Goal: Information Seeking & Learning: Find specific fact

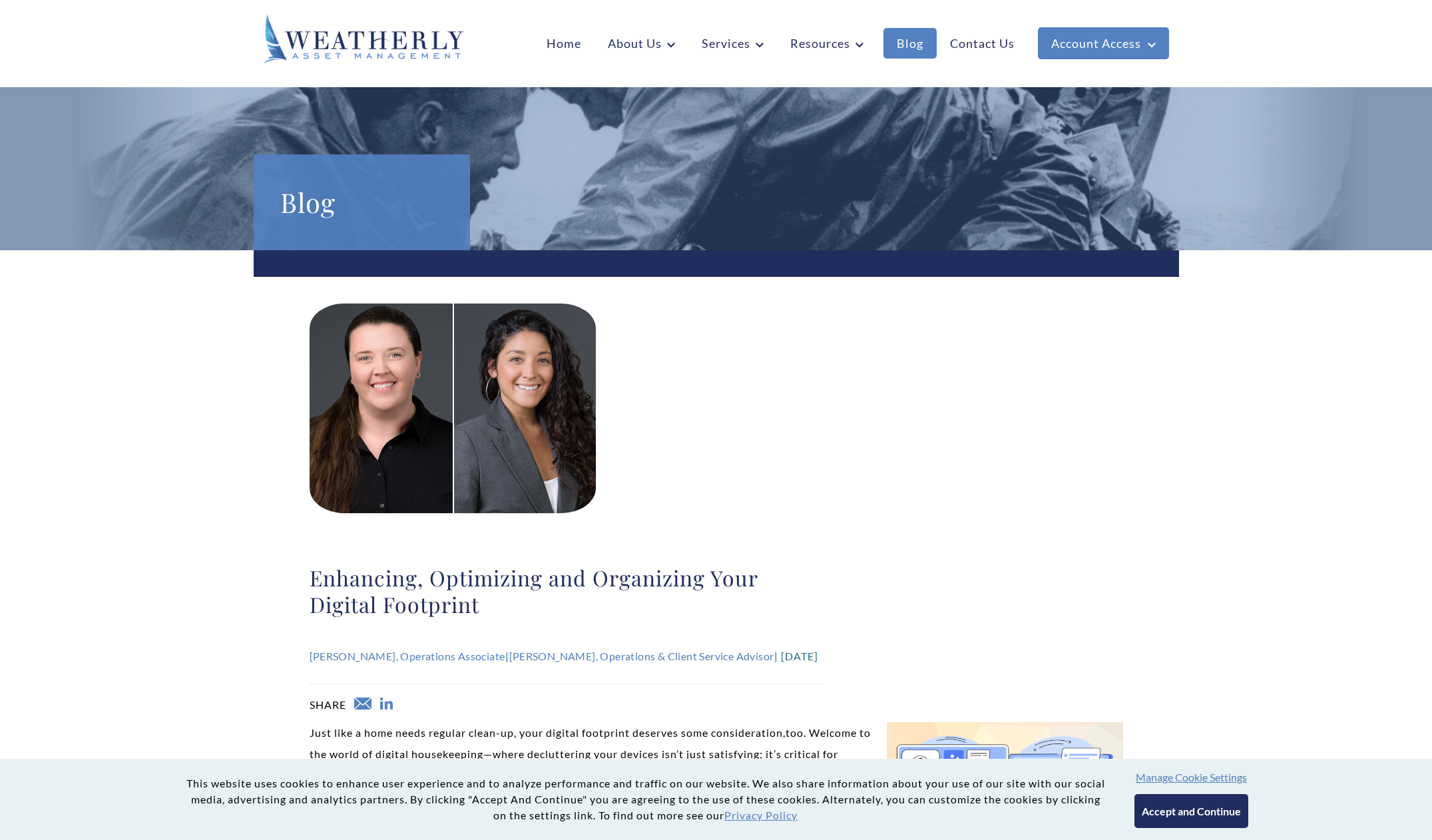
click at [922, 42] on link "Blog" at bounding box center [910, 43] width 53 height 31
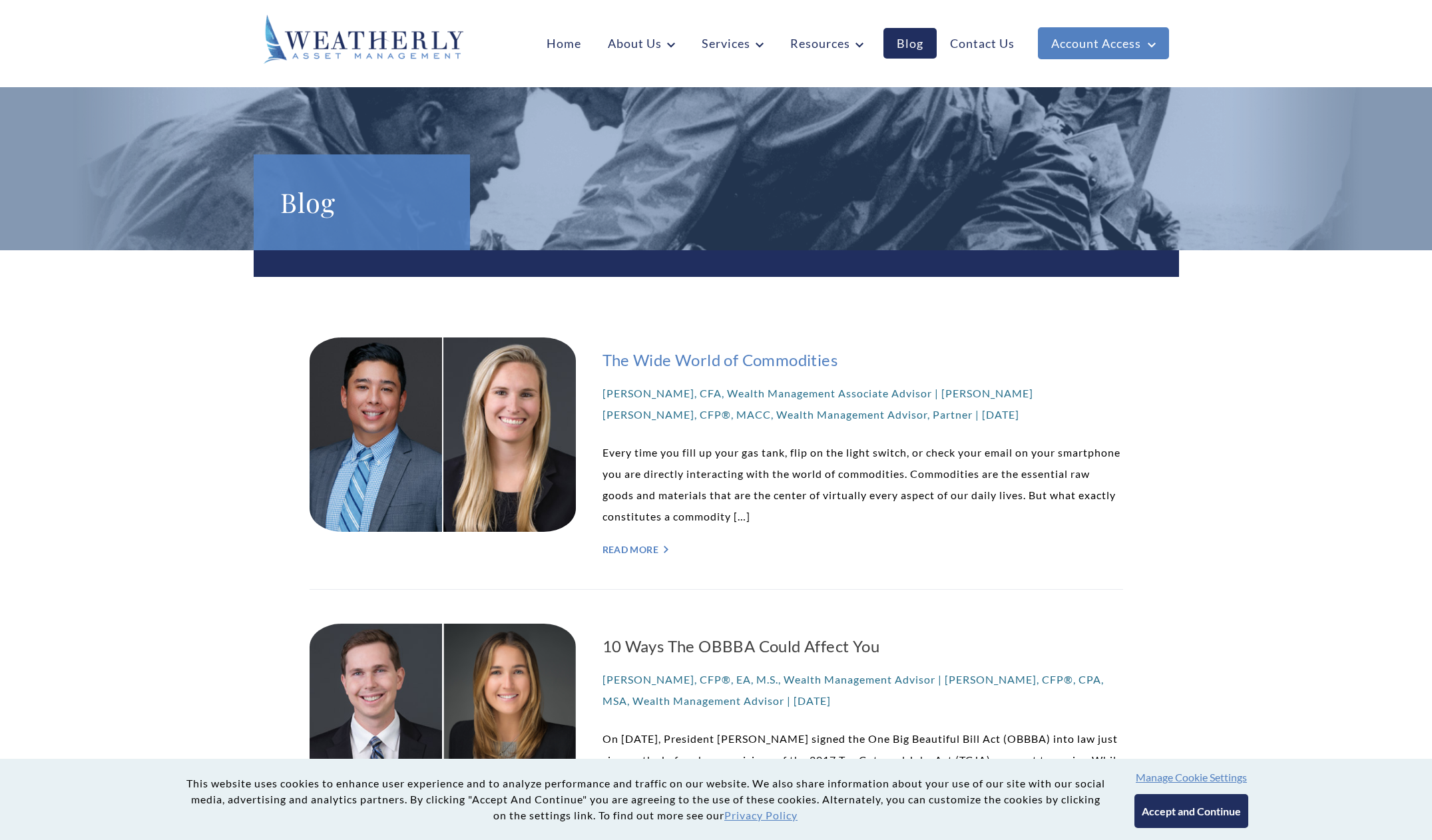
click at [713, 354] on h3 "The Wide World of Commodities" at bounding box center [863, 360] width 520 height 24
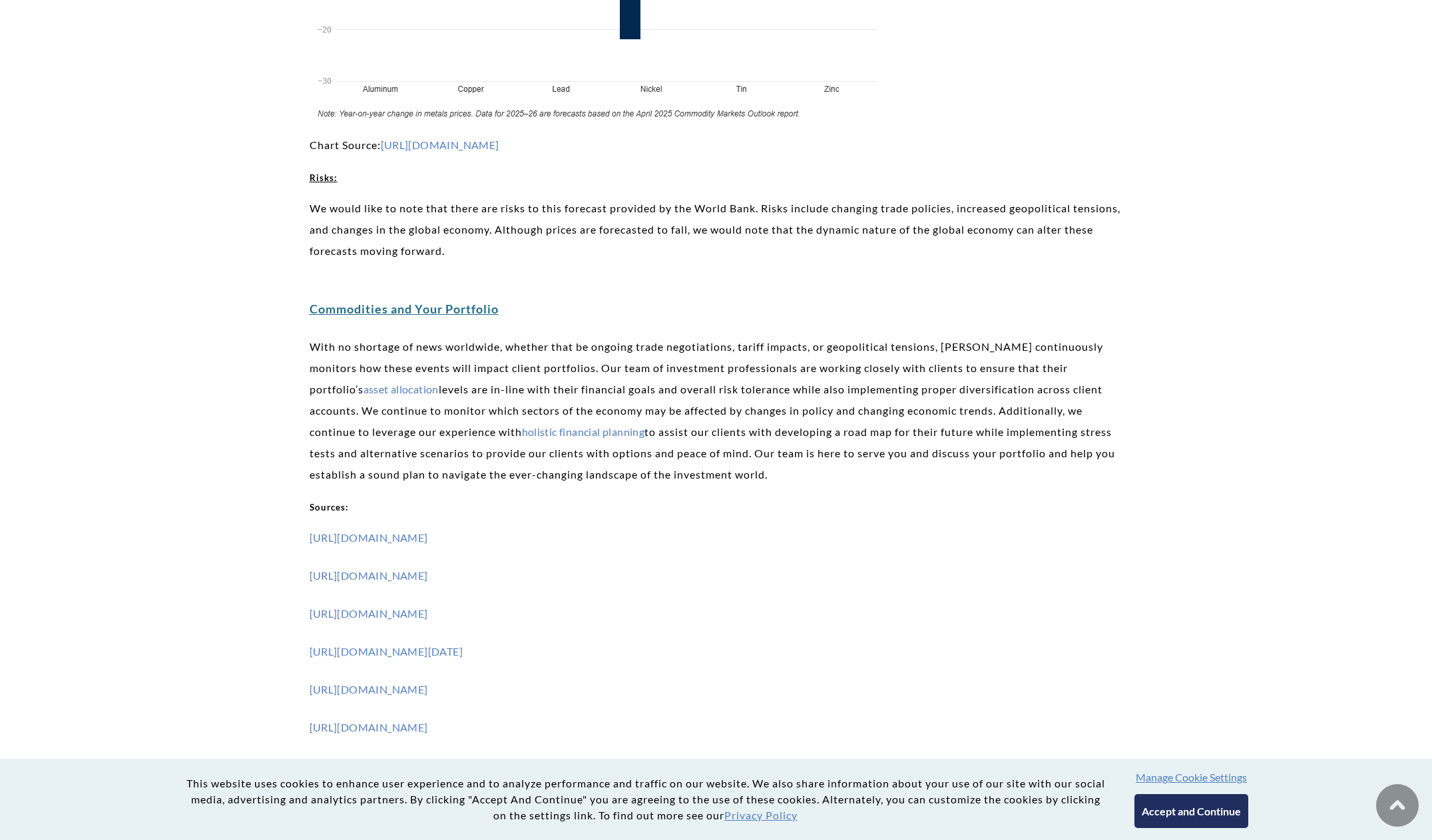
scroll to position [6017, 0]
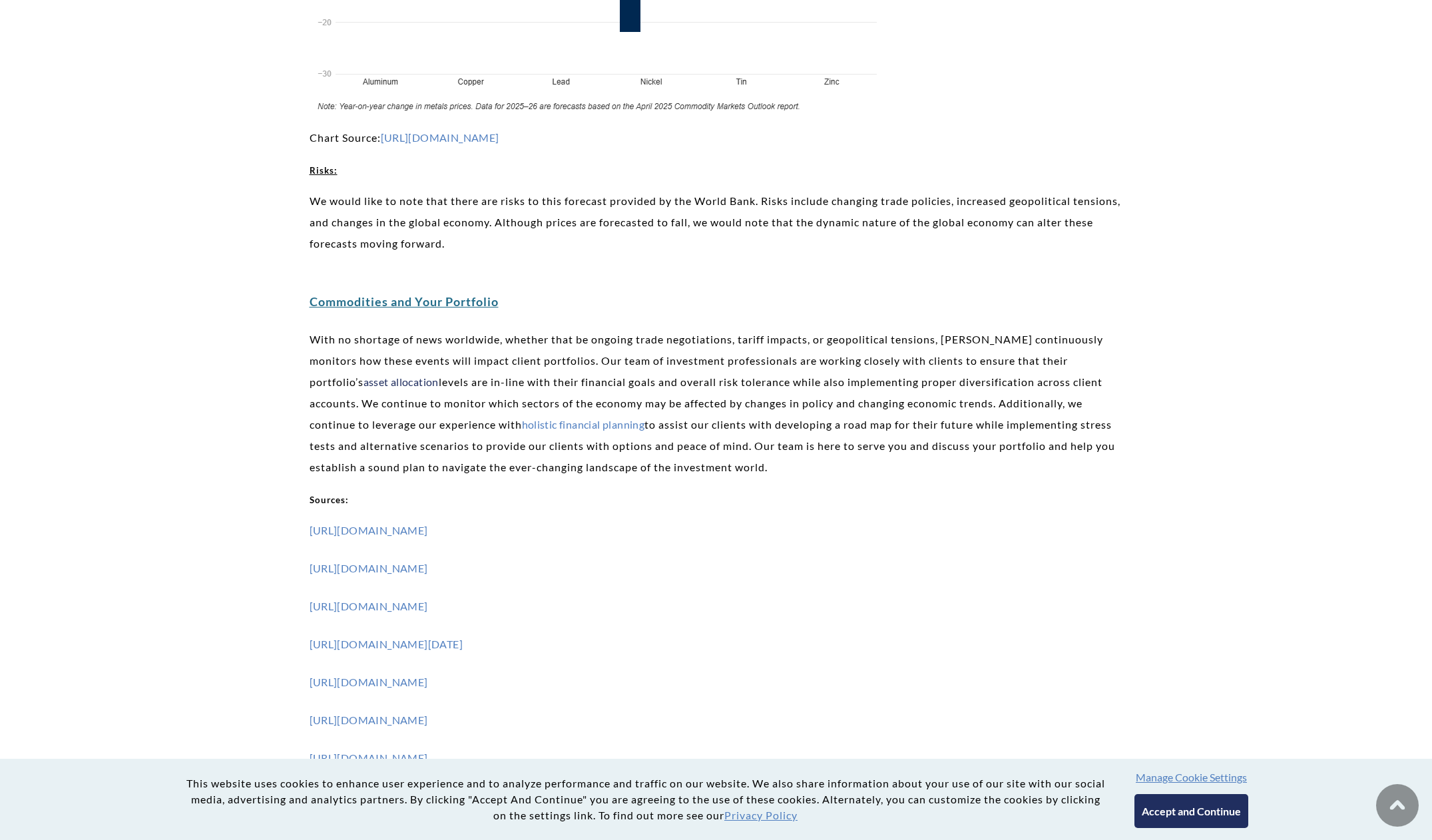
click at [384, 375] on link "asset allocation" at bounding box center [401, 381] width 75 height 12
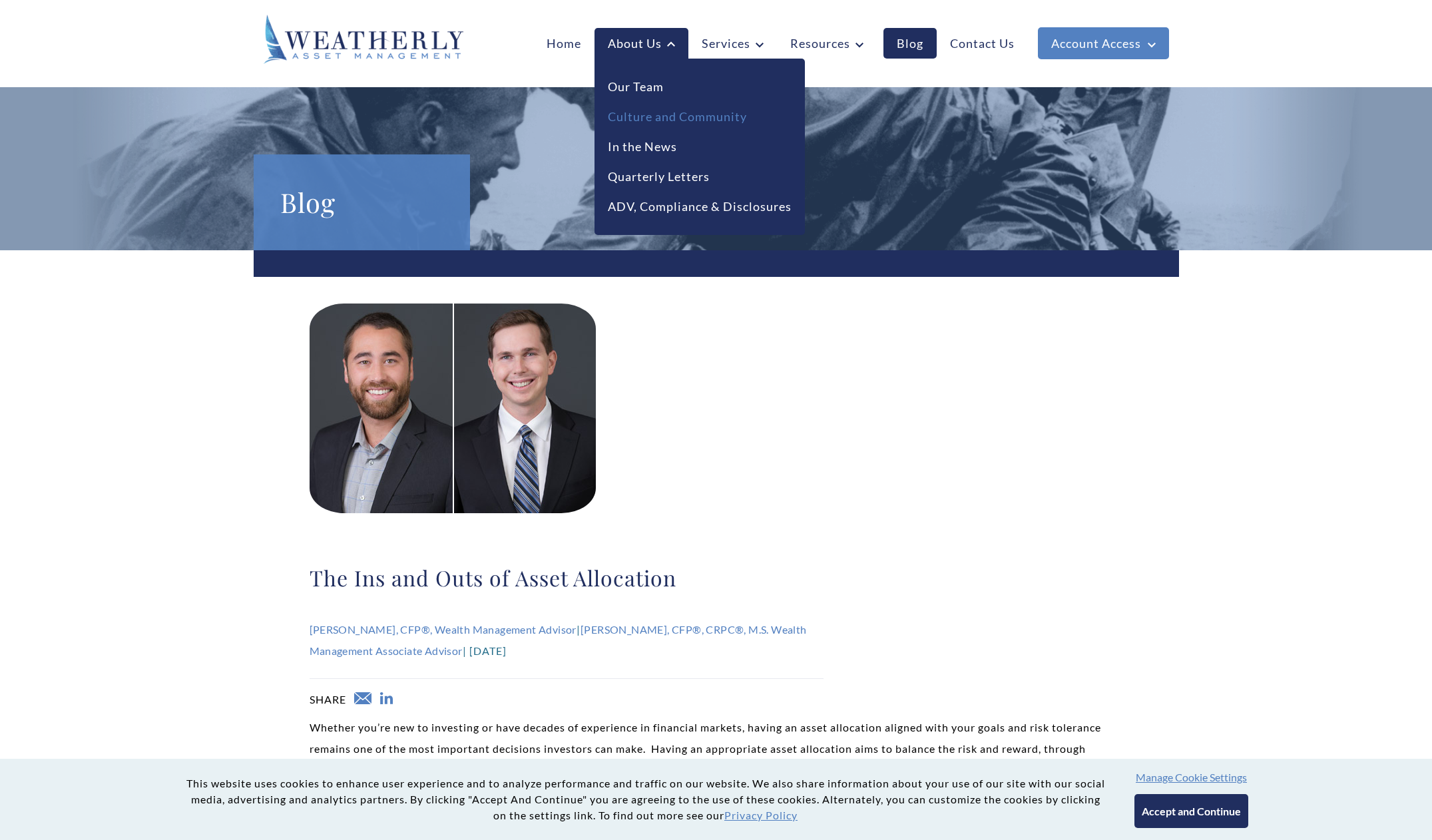
click at [653, 121] on link "Culture and Community" at bounding box center [677, 117] width 139 height 18
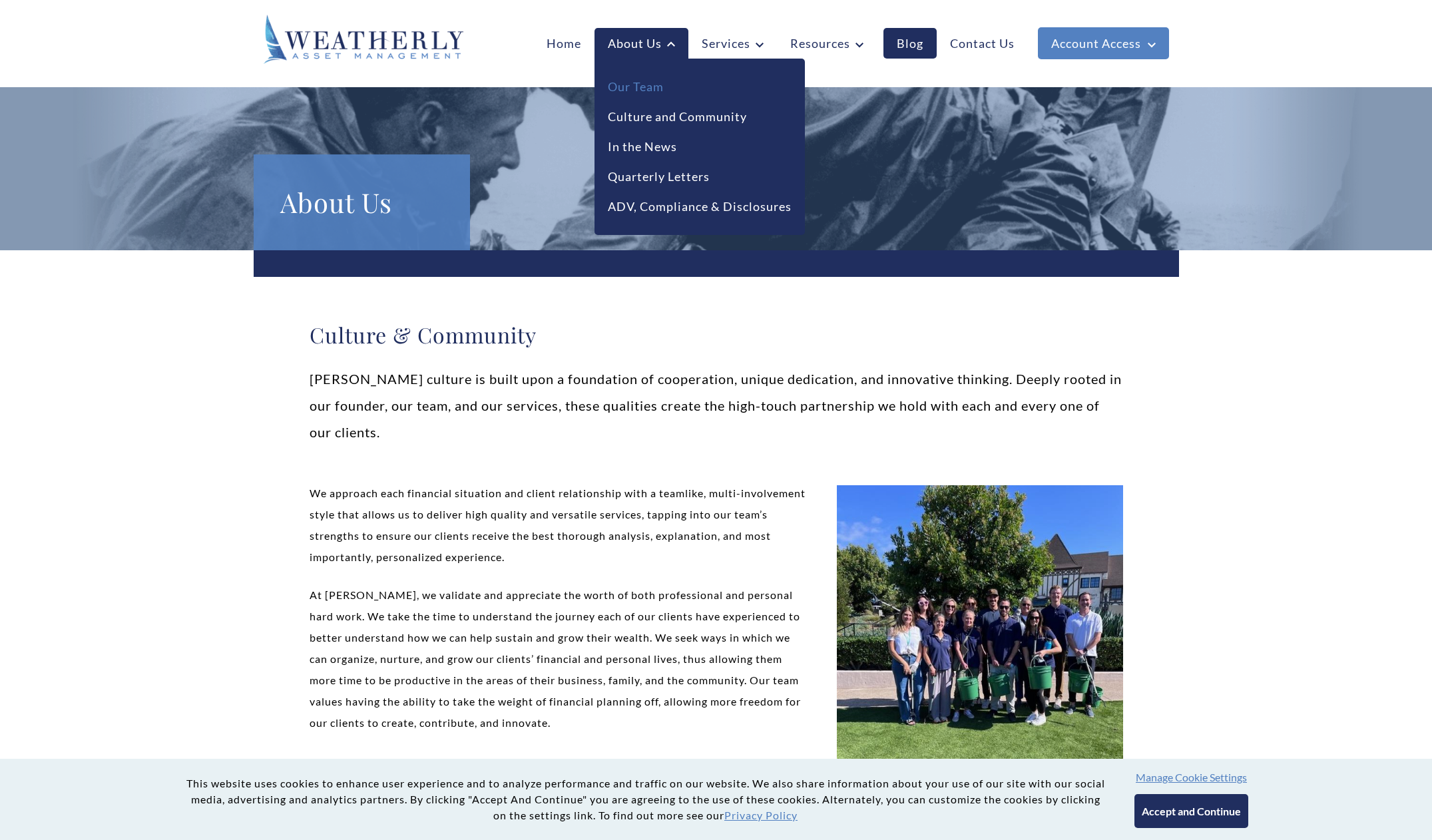
click at [643, 82] on link "Our Team" at bounding box center [635, 87] width 56 height 18
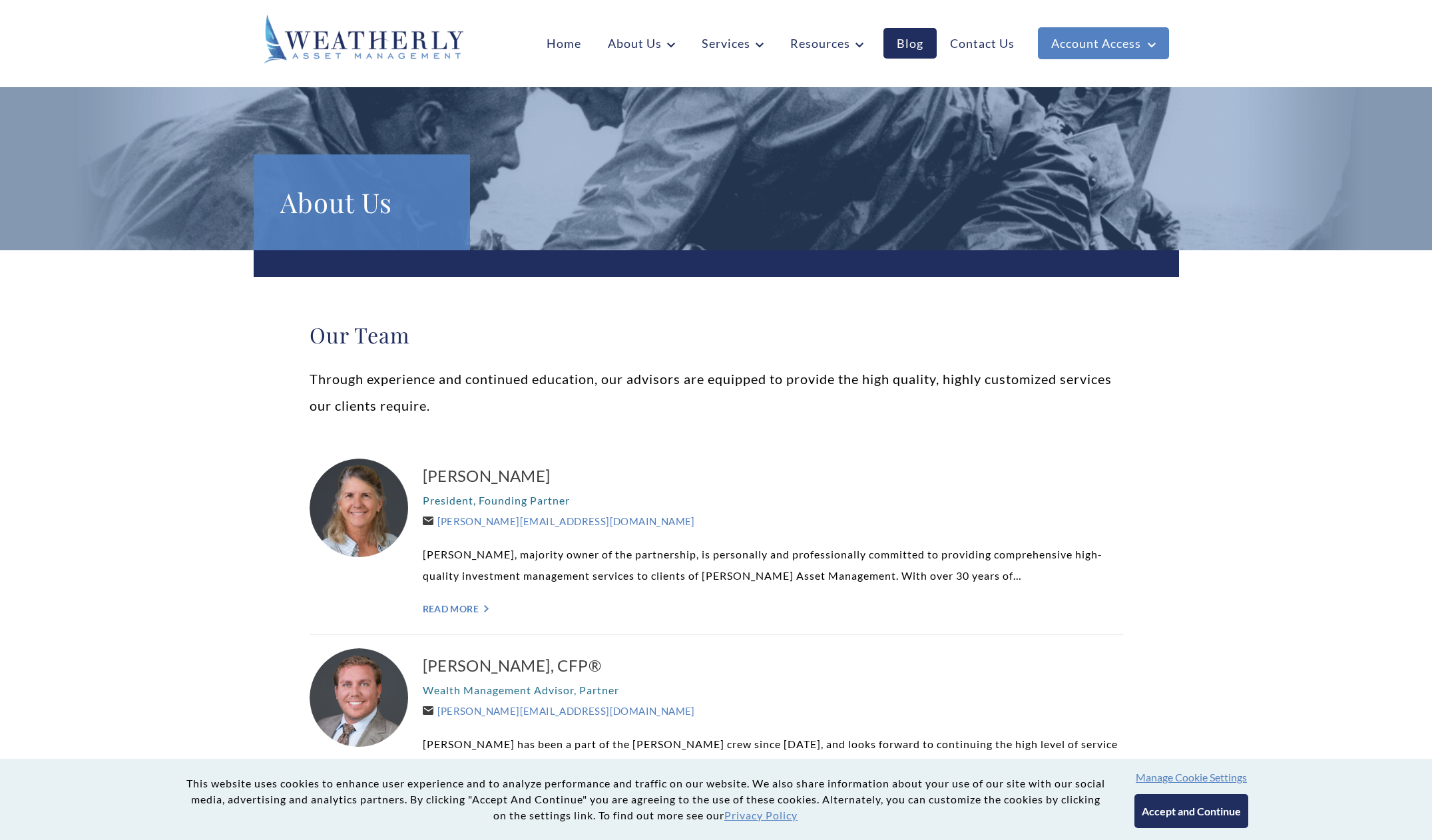
click at [370, 719] on div at bounding box center [360, 698] width 100 height 100
click at [489, 669] on h3 "Brent Armstrong, CFP®" at bounding box center [773, 666] width 700 height 22
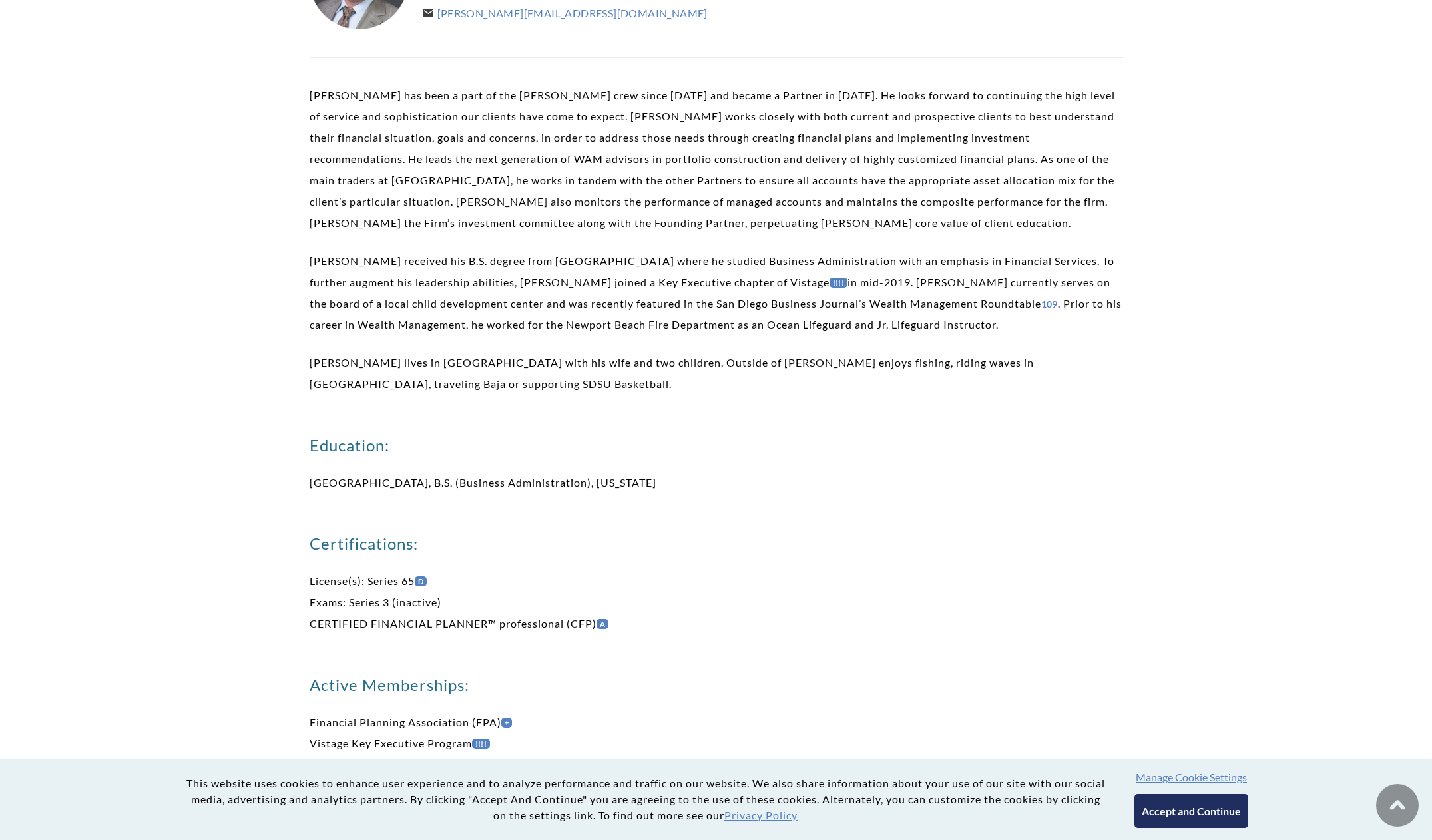
scroll to position [497, 0]
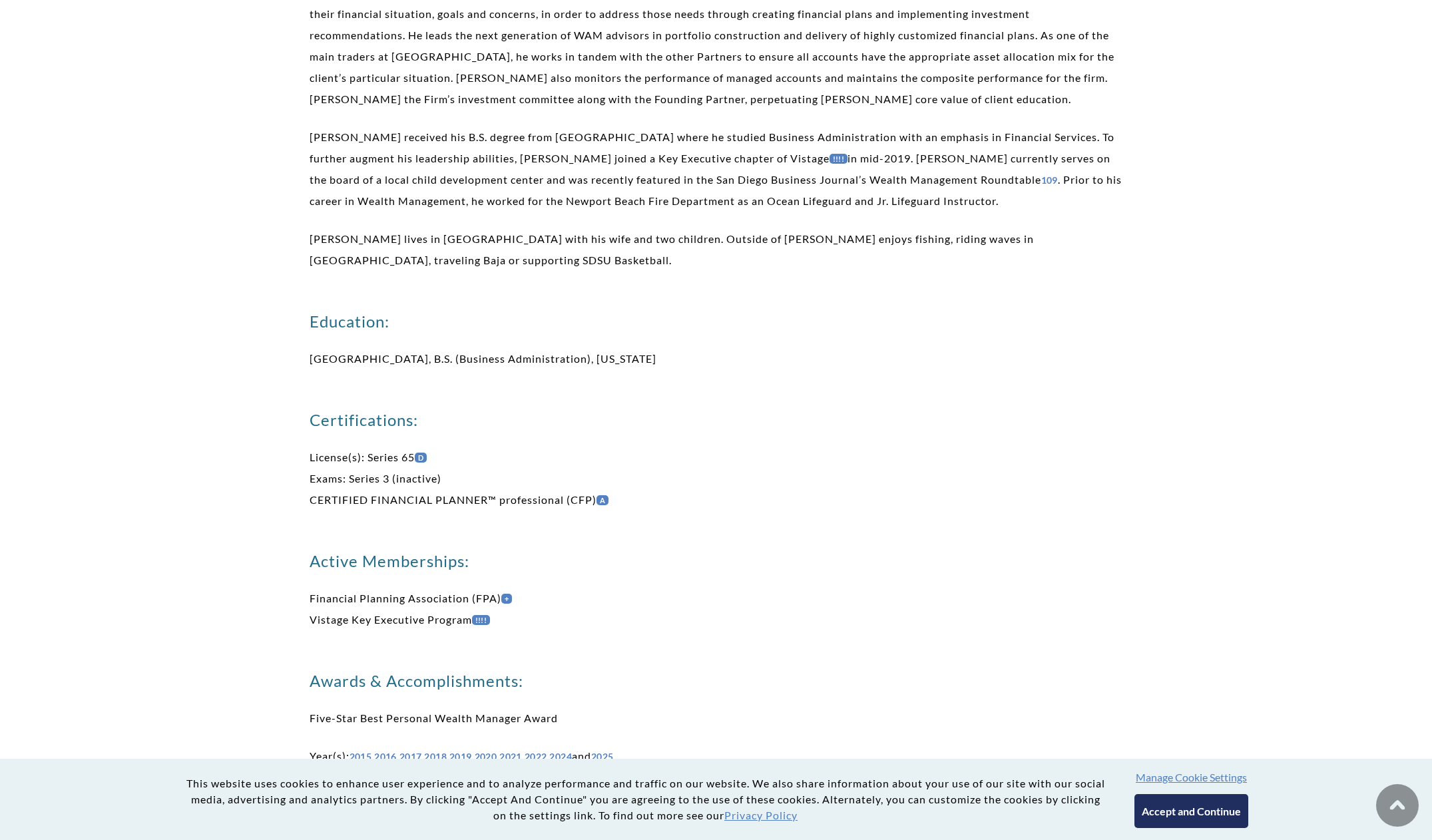
click at [487, 623] on link "!!!!" at bounding box center [481, 620] width 18 height 10
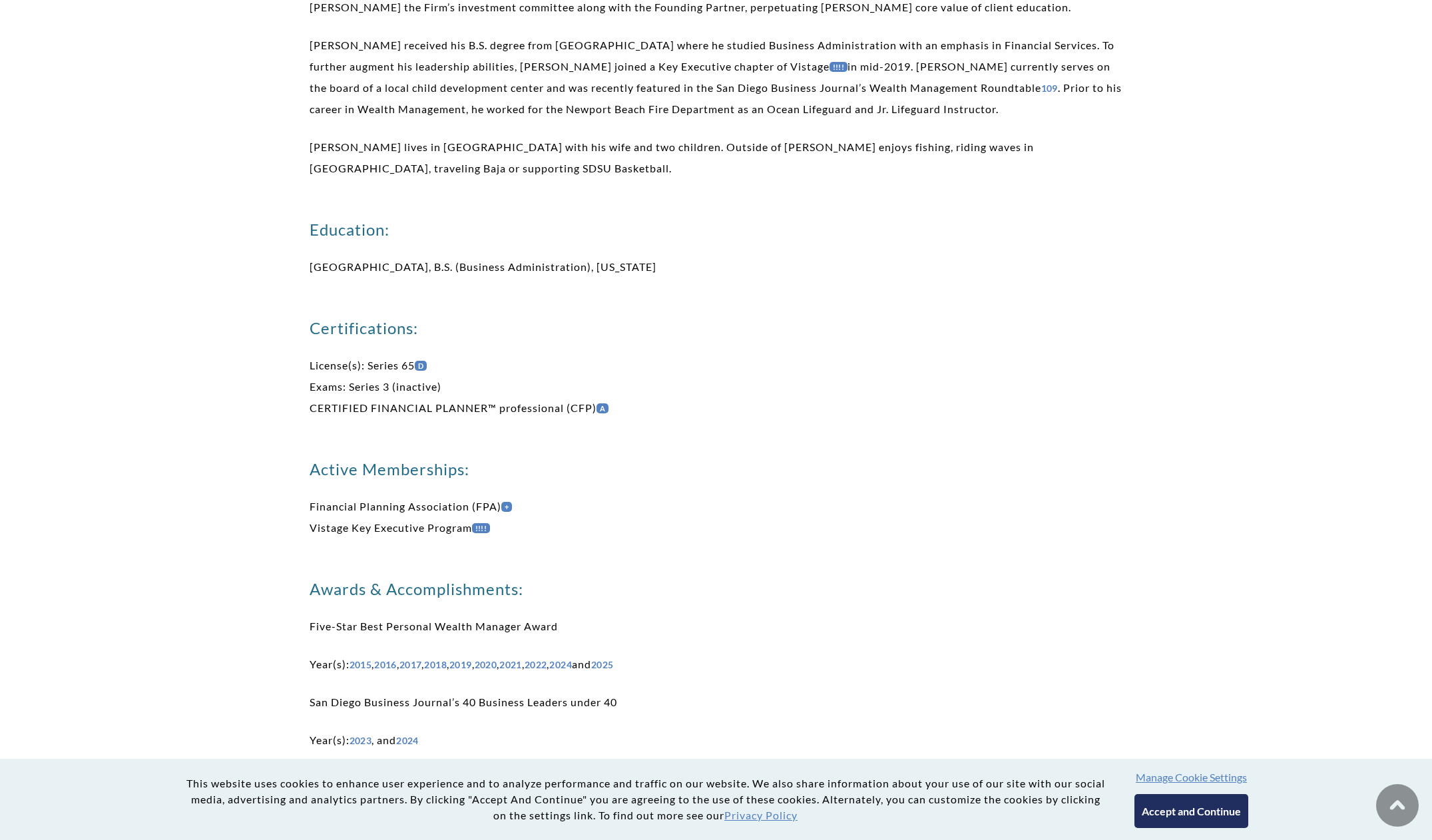
scroll to position [594, 0]
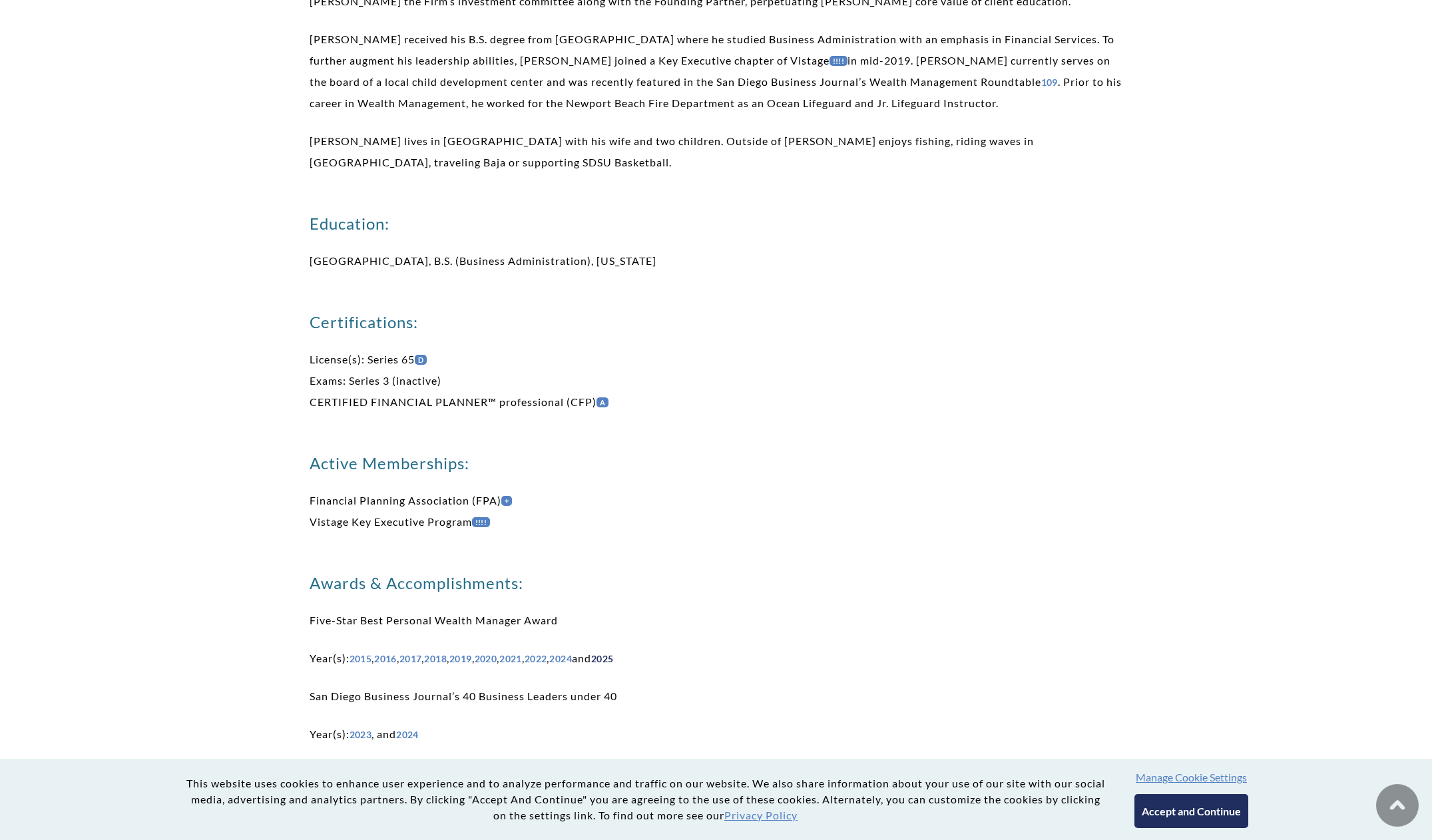
click at [614, 662] on link "2025" at bounding box center [602, 659] width 22 height 12
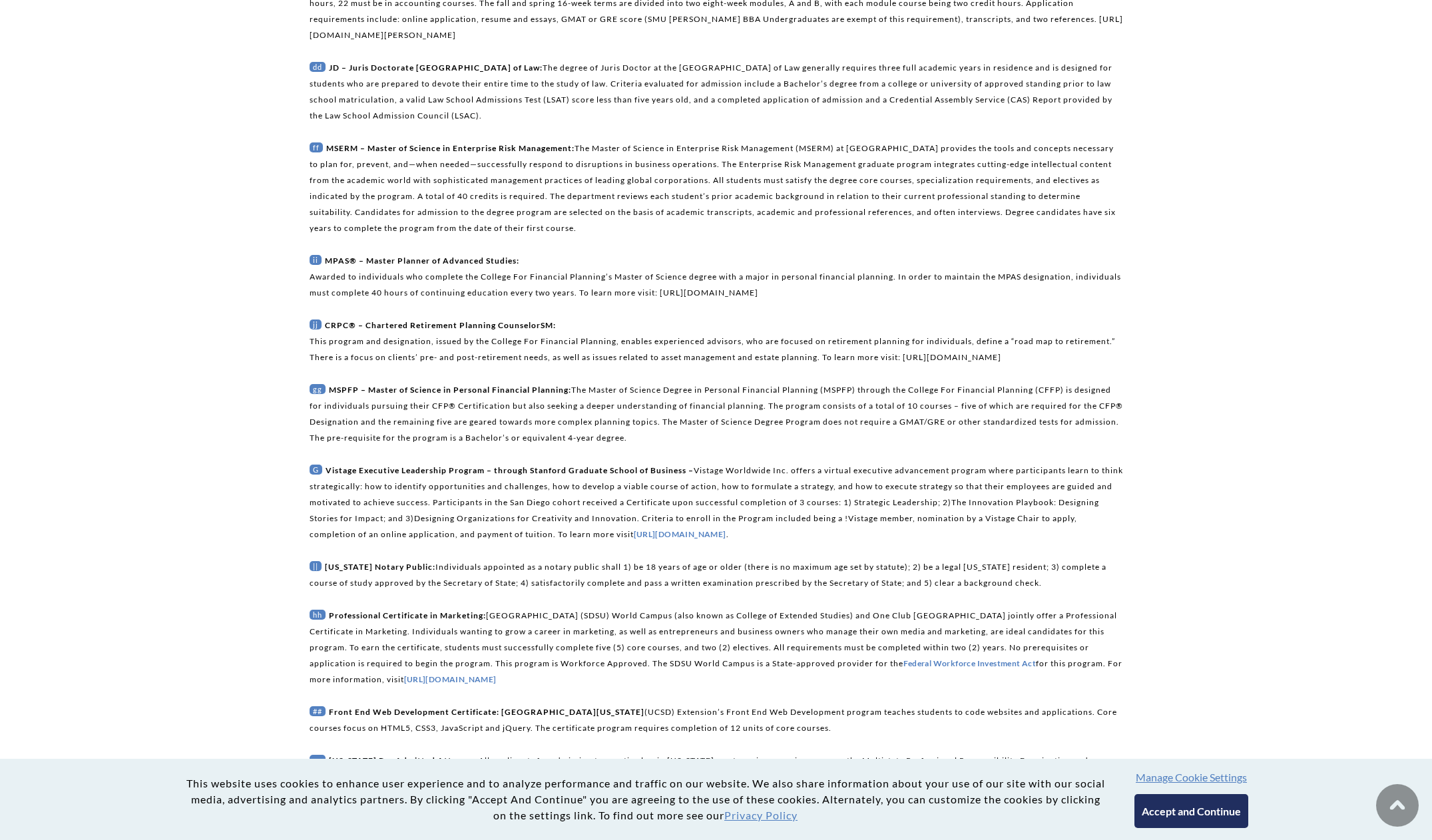
scroll to position [1666, 0]
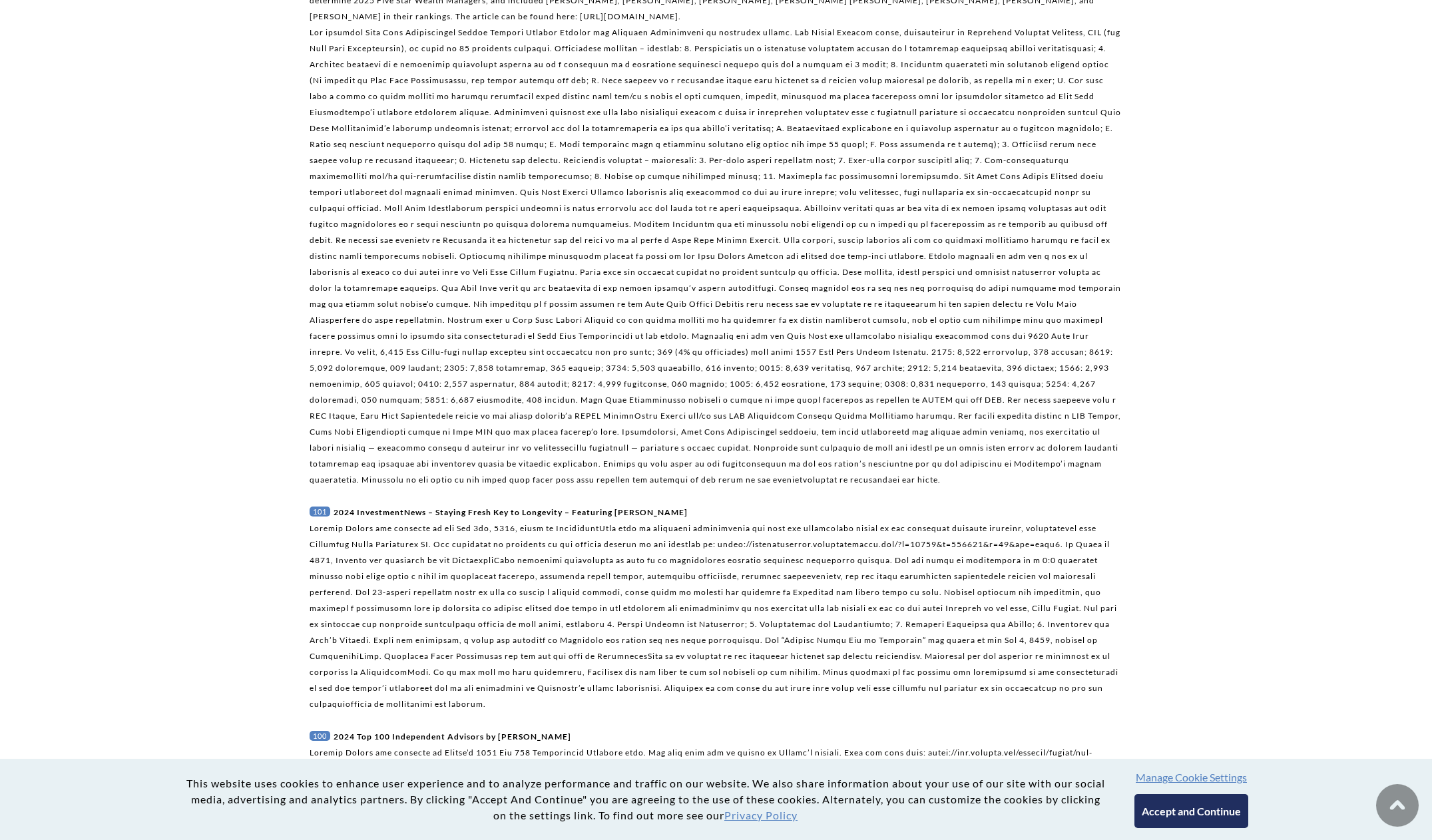
scroll to position [7504, 0]
drag, startPoint x: 721, startPoint y: 67, endPoint x: 473, endPoint y: 63, distance: 248.0
click at [473, 63] on p "102 2025 Five Star Wealth Managers Seven of [PERSON_NAME] team members were nam…" at bounding box center [716, 227] width 813 height 527
copy p "[URL][DOMAIN_NAME]"
